Goal: Task Accomplishment & Management: Manage account settings

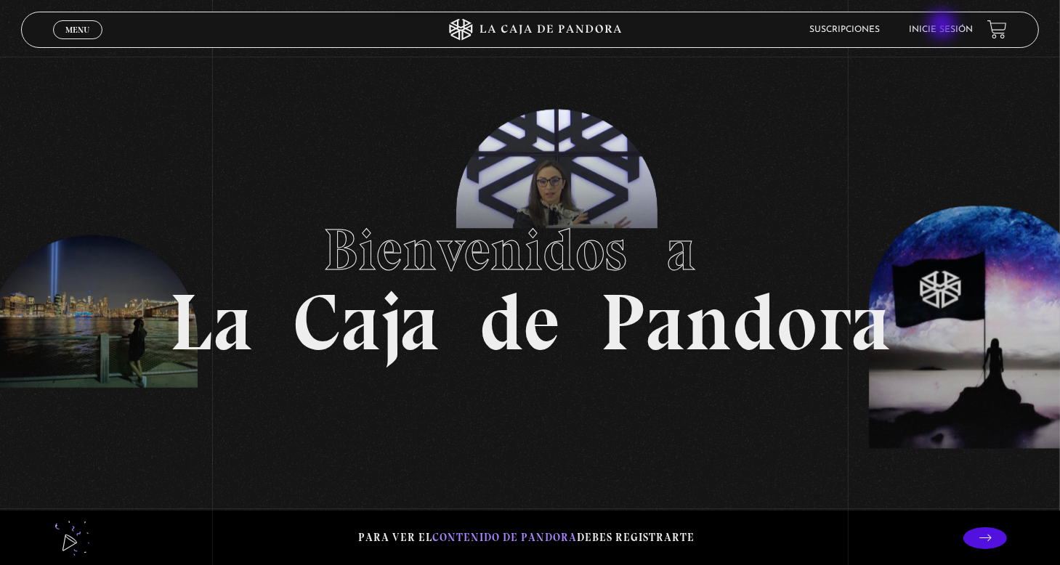
click at [944, 26] on link "Inicie sesión" at bounding box center [941, 29] width 64 height 9
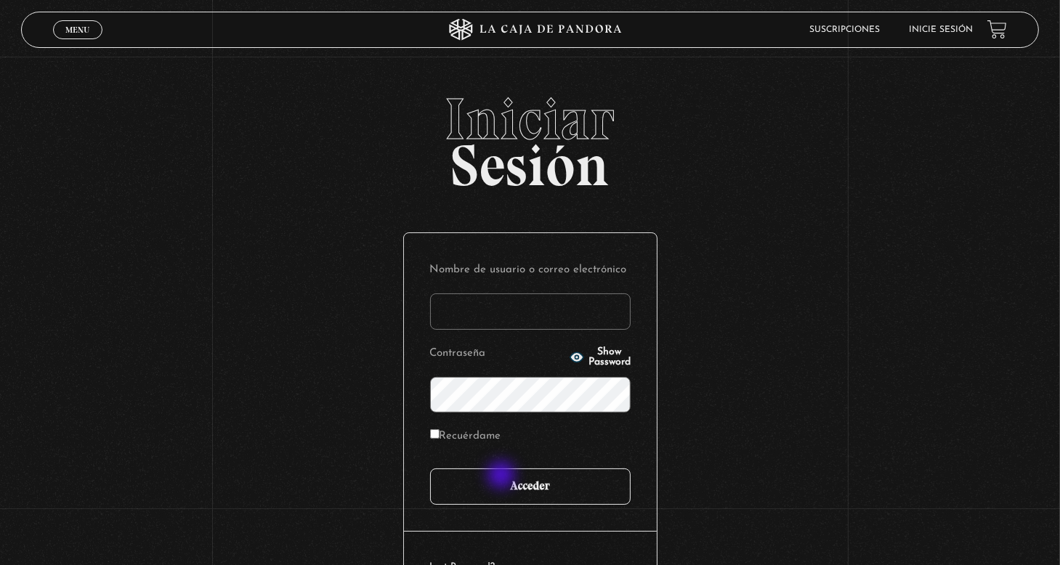
type input "nery"
click at [503, 485] on input "Acceder" at bounding box center [530, 487] width 201 height 36
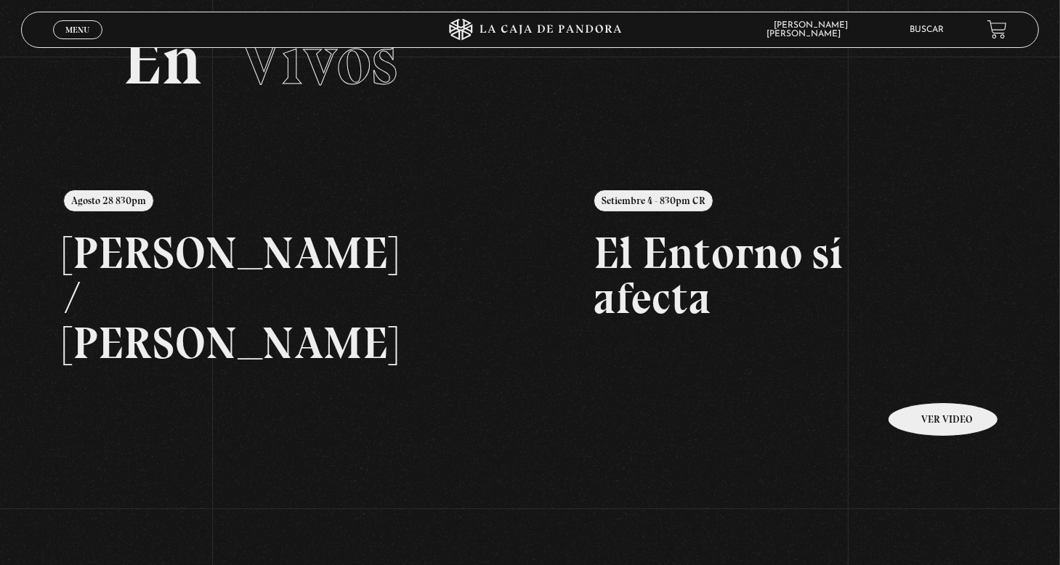
scroll to position [145, 0]
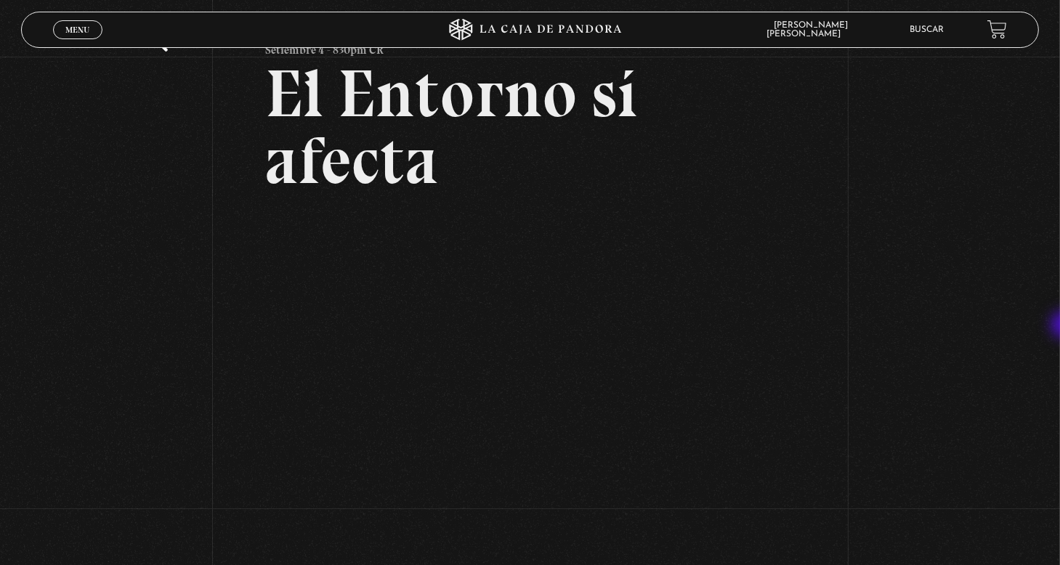
scroll to position [108, 0]
